Goal: Navigation & Orientation: Find specific page/section

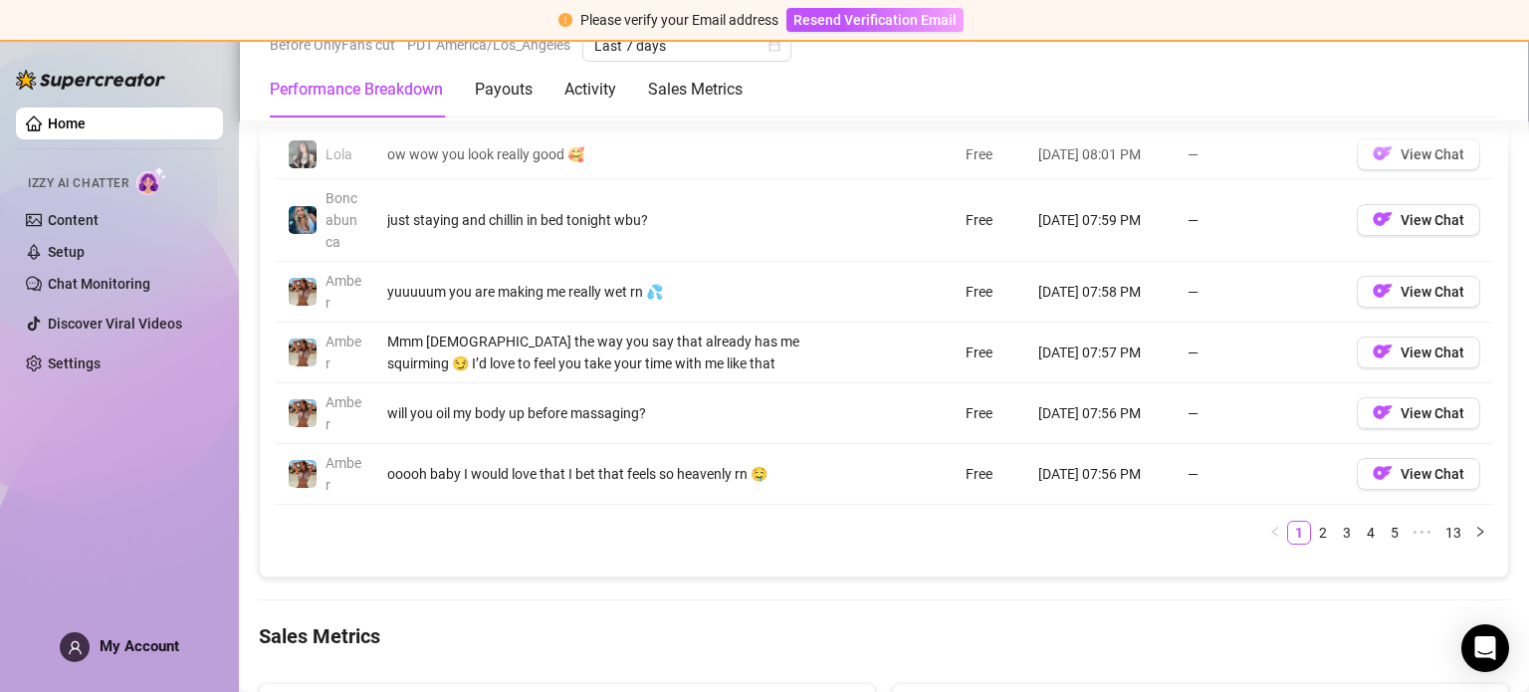
scroll to position [2284, 0]
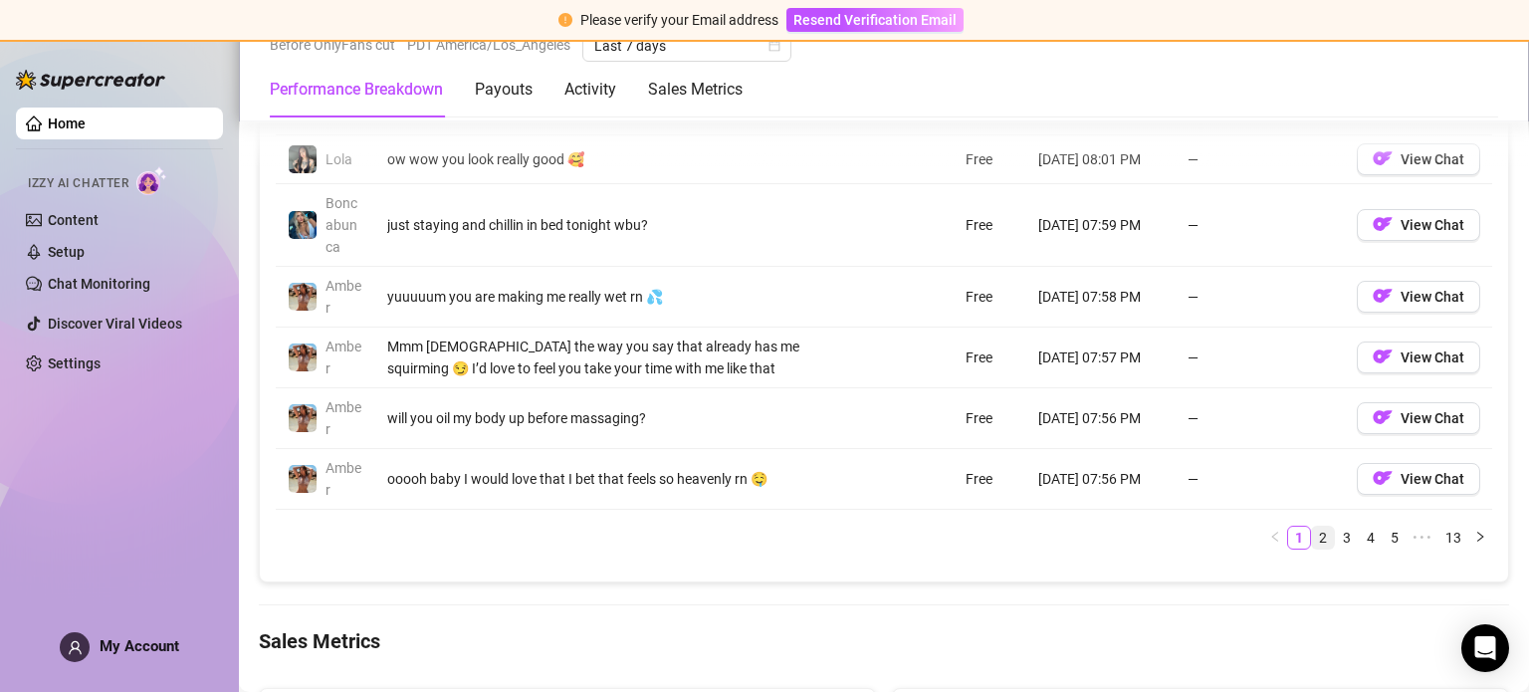
click at [1312, 526] on link "2" at bounding box center [1323, 537] width 22 height 22
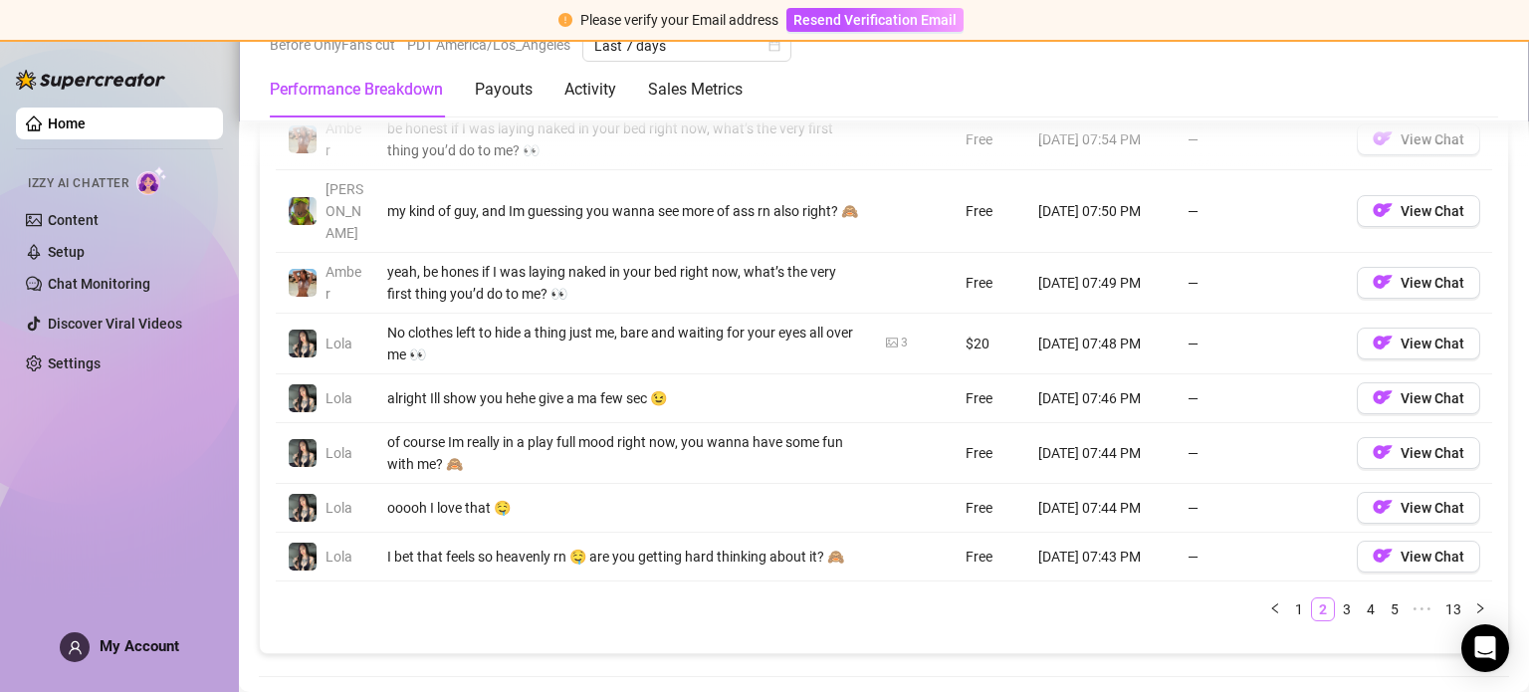
scroll to position [2150, 0]
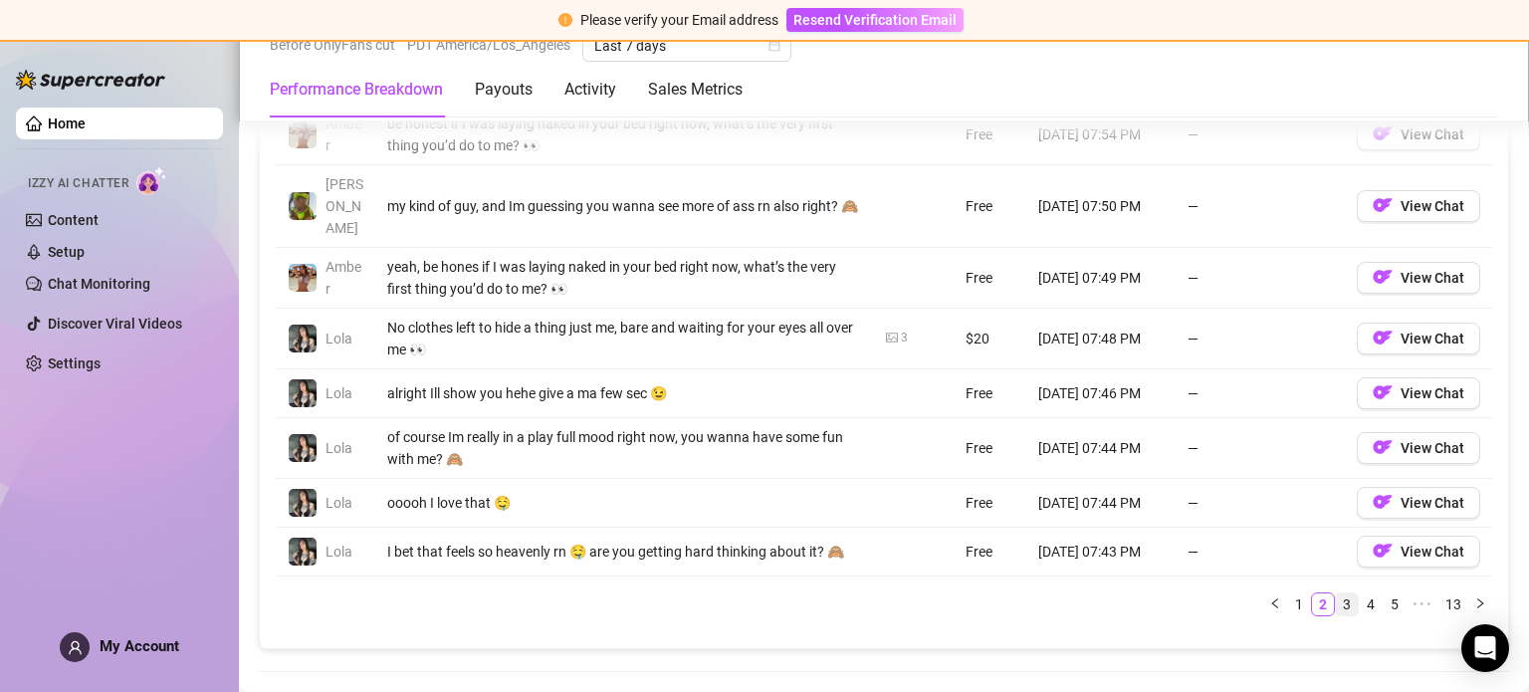
click at [1336, 593] on link "3" at bounding box center [1347, 604] width 22 height 22
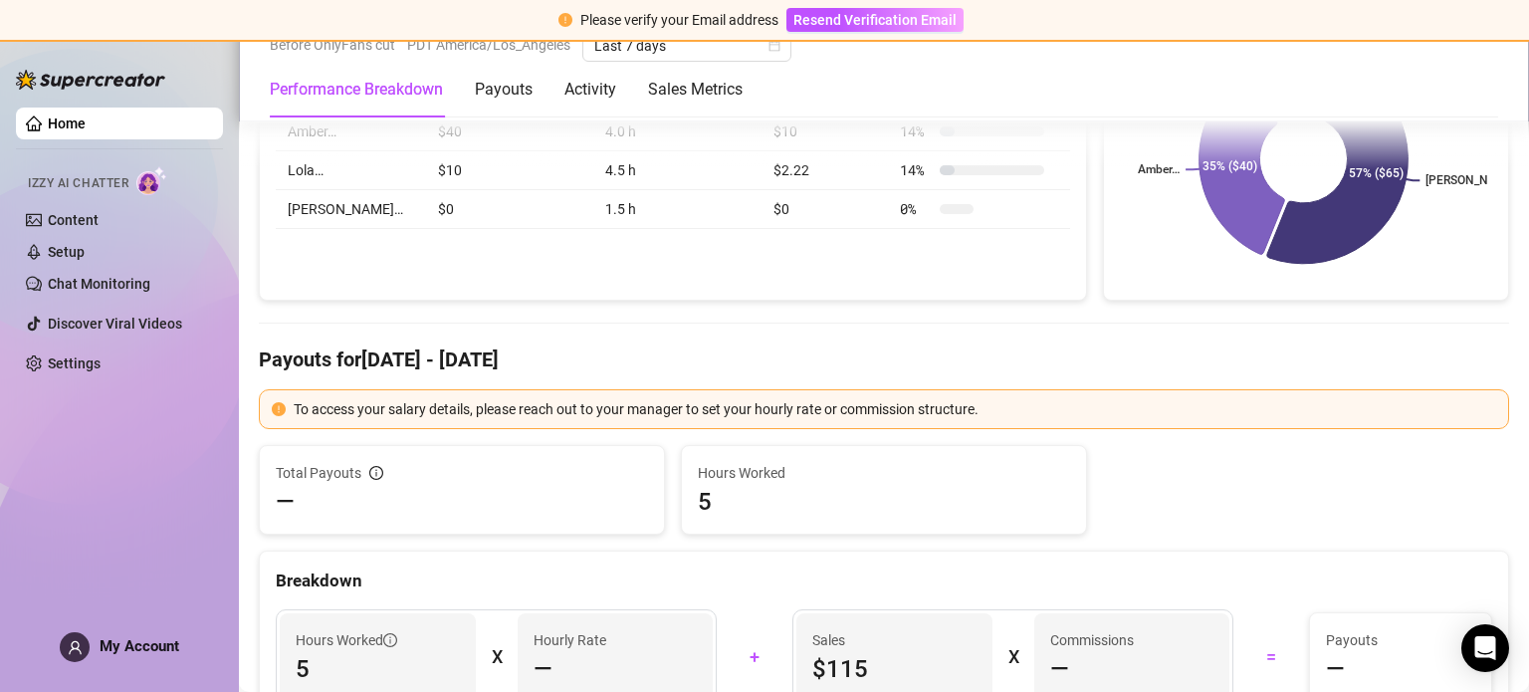
scroll to position [0, 0]
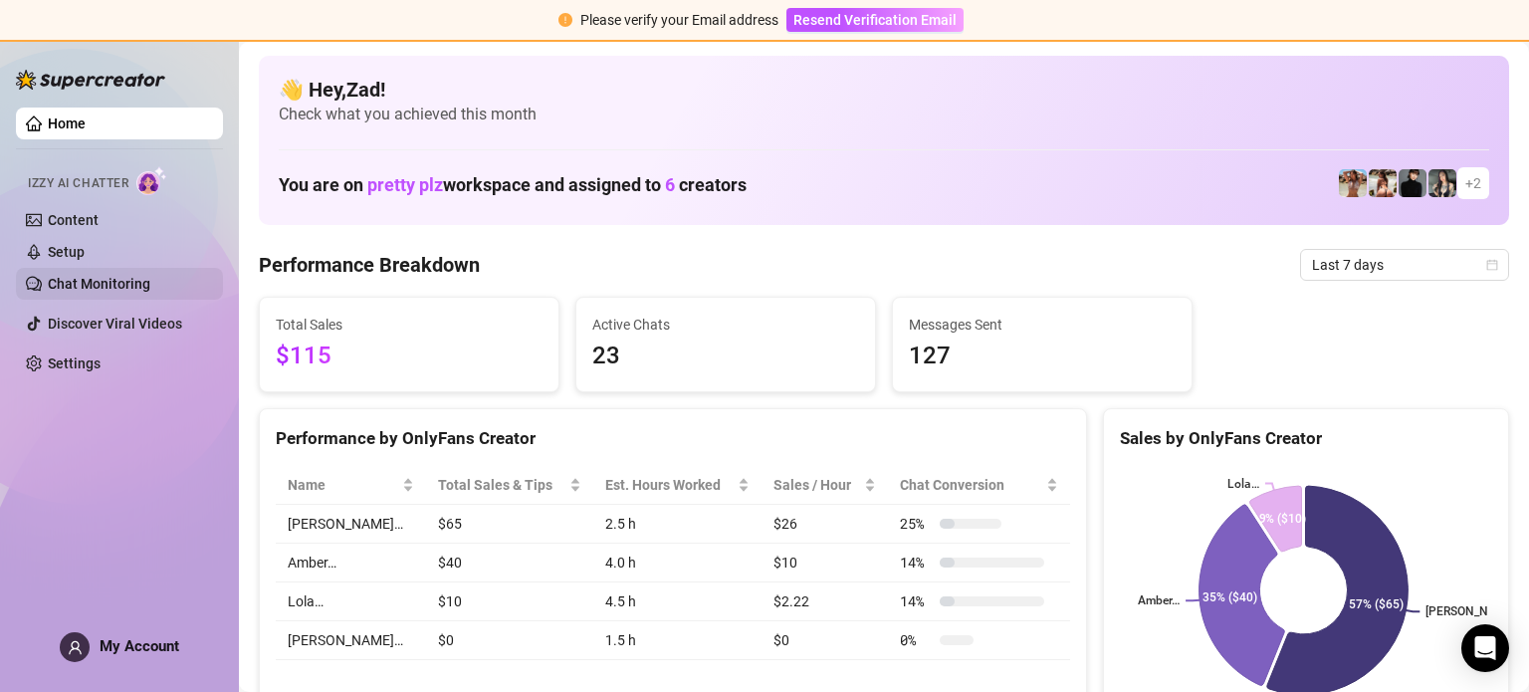
click at [150, 276] on link "Chat Monitoring" at bounding box center [99, 284] width 103 height 16
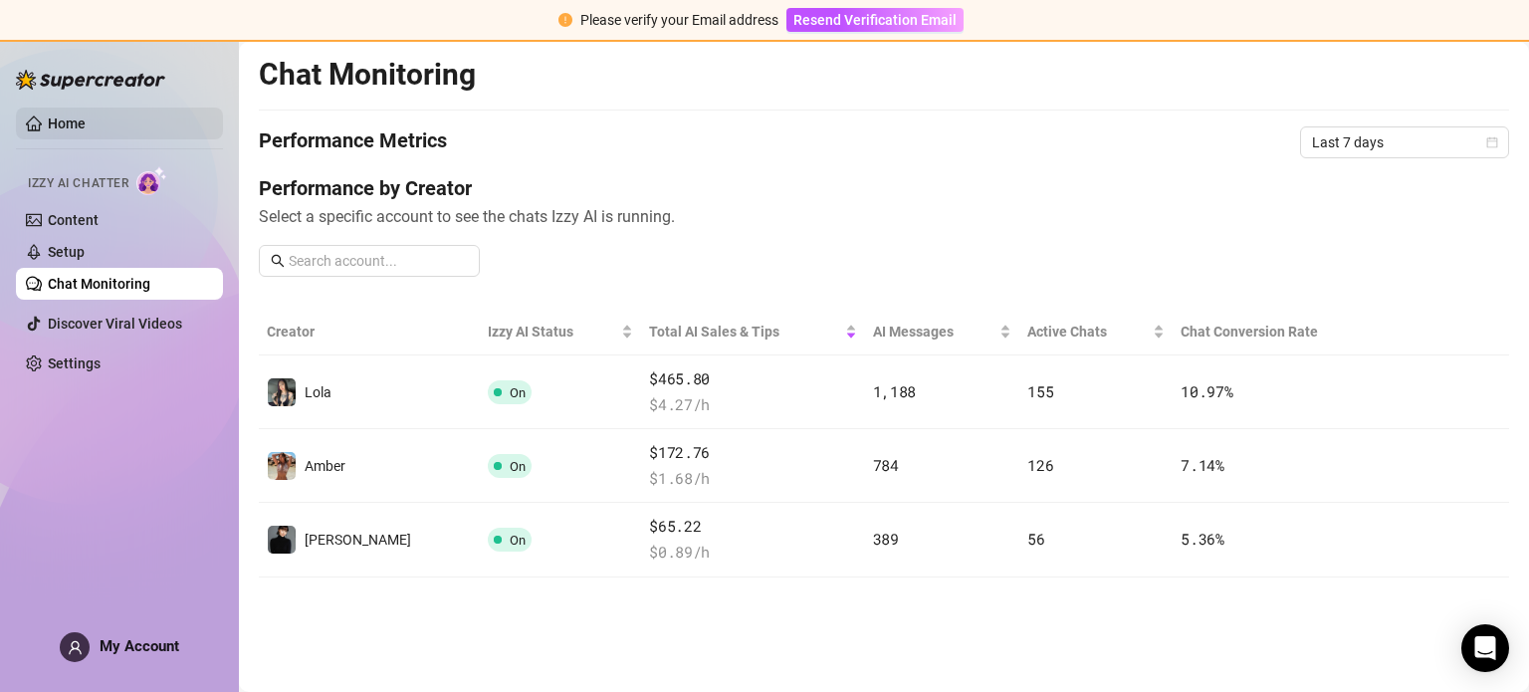
click at [86, 117] on link "Home" at bounding box center [67, 123] width 38 height 16
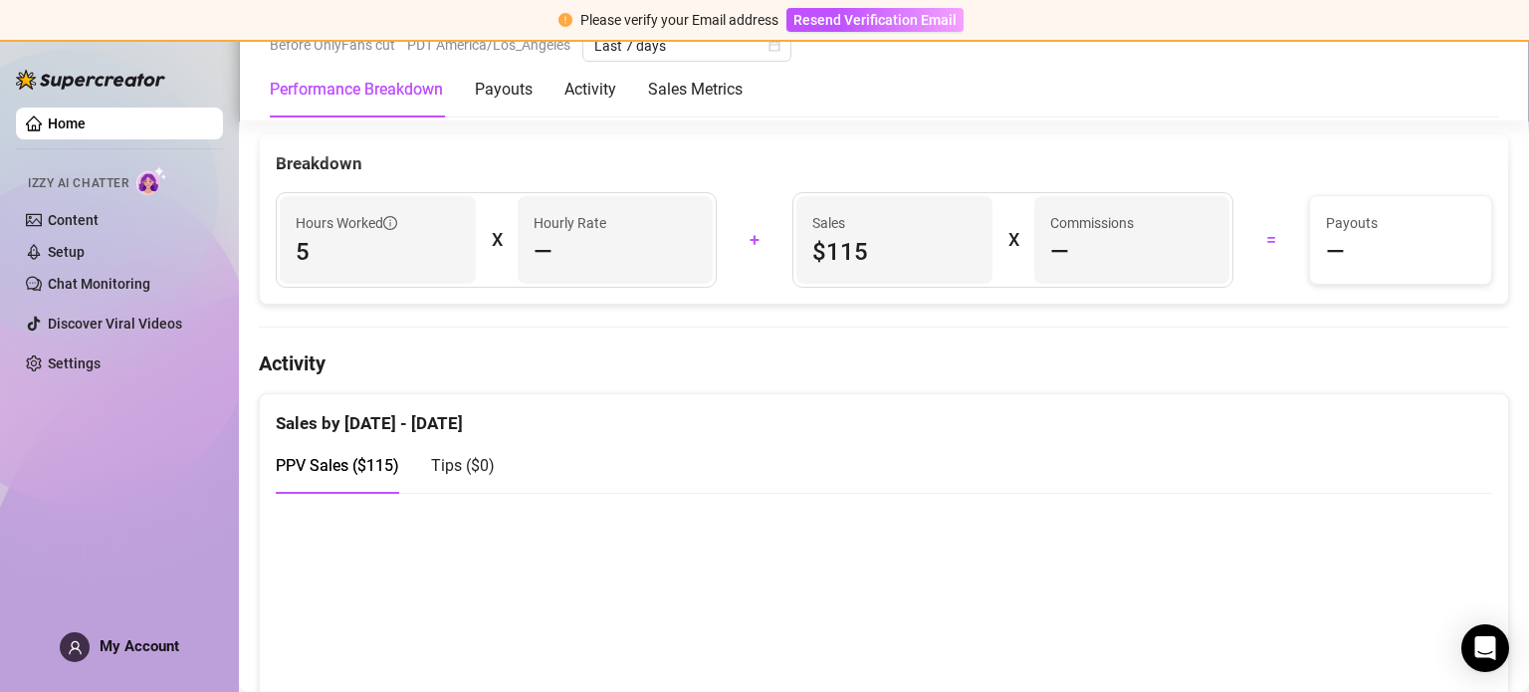
scroll to position [850, 0]
